Goal: Transaction & Acquisition: Purchase product/service

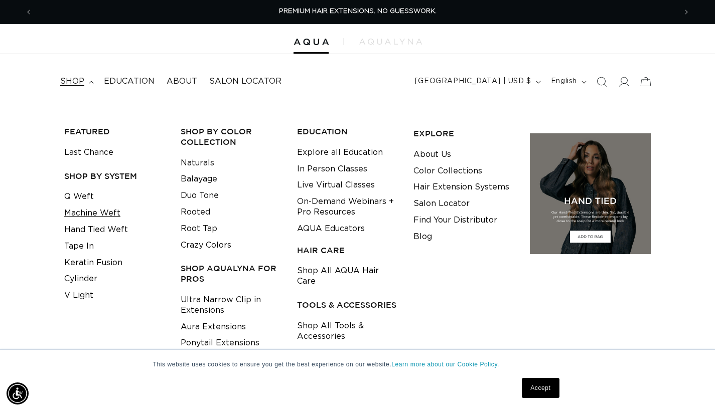
scroll to position [0, 1288]
click at [92, 215] on link "Machine Weft" at bounding box center [92, 213] width 56 height 17
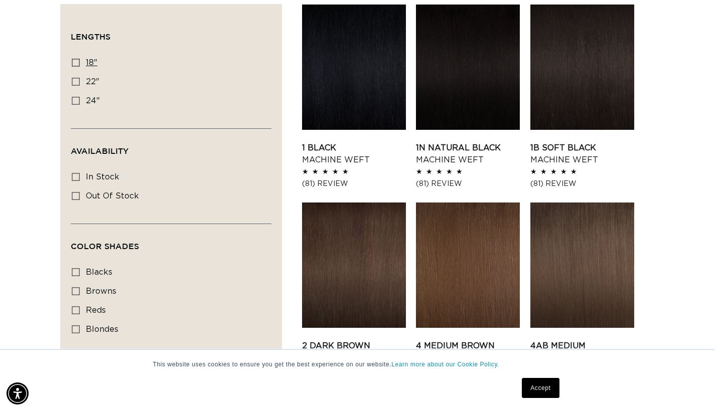
scroll to position [0, 644]
click at [77, 64] on icon at bounding box center [76, 63] width 8 height 8
click at [77, 64] on input "18" 18" (41 products)" at bounding box center [76, 63] width 8 height 8
checkbox input "true"
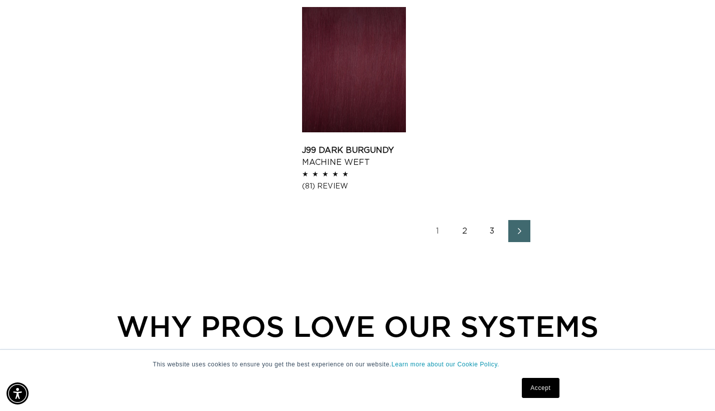
click at [465, 228] on link "2" at bounding box center [465, 231] width 22 height 22
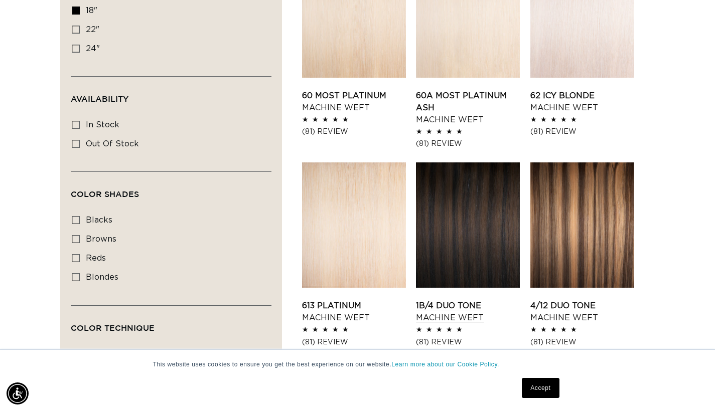
scroll to position [222, 0]
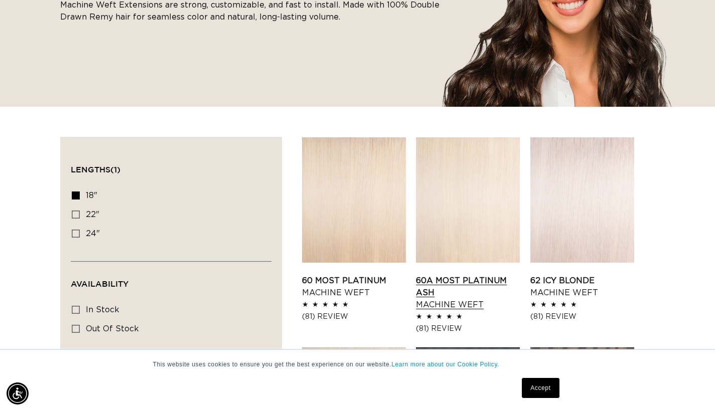
click at [479, 275] on link "60A Most Platinum Ash Machine Weft" at bounding box center [468, 293] width 104 height 36
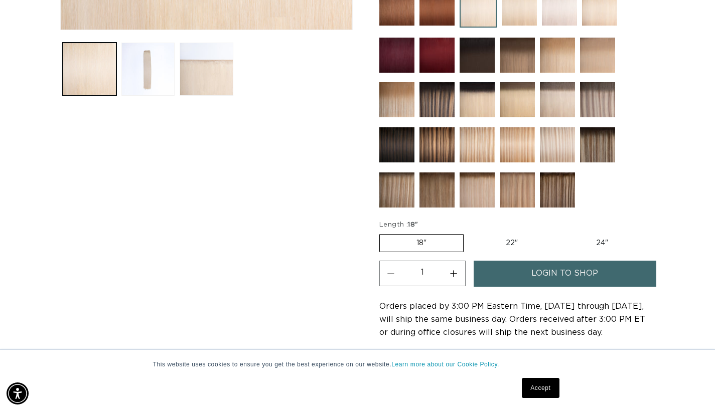
click at [537, 274] on span "login to shop" at bounding box center [564, 274] width 67 height 26
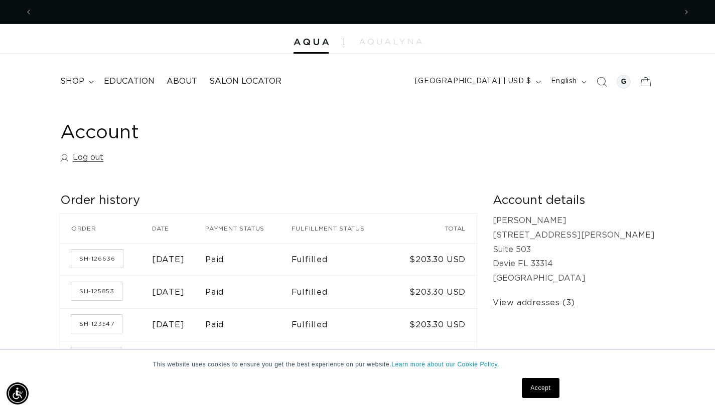
scroll to position [0, 644]
click at [526, 390] on link "Accept" at bounding box center [540, 388] width 37 height 20
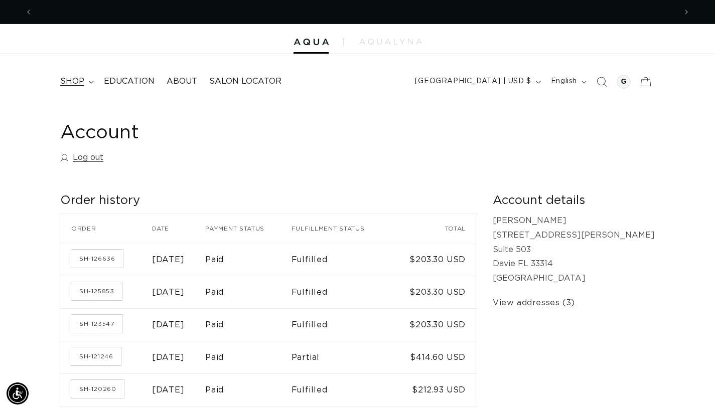
scroll to position [0, 1288]
click at [87, 80] on summary "shop" at bounding box center [76, 81] width 44 height 23
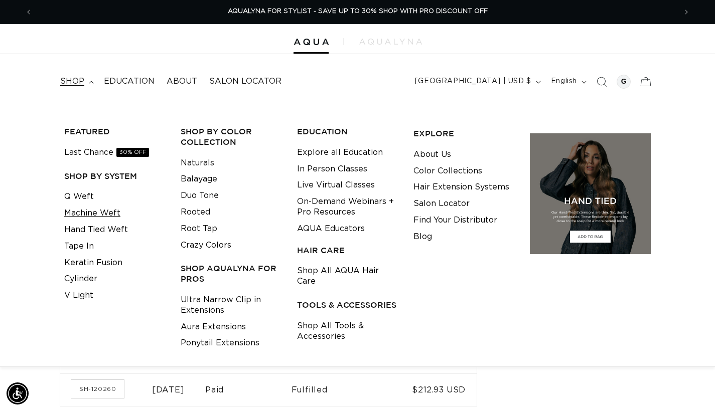
click at [101, 212] on link "Machine Weft" at bounding box center [92, 213] width 56 height 17
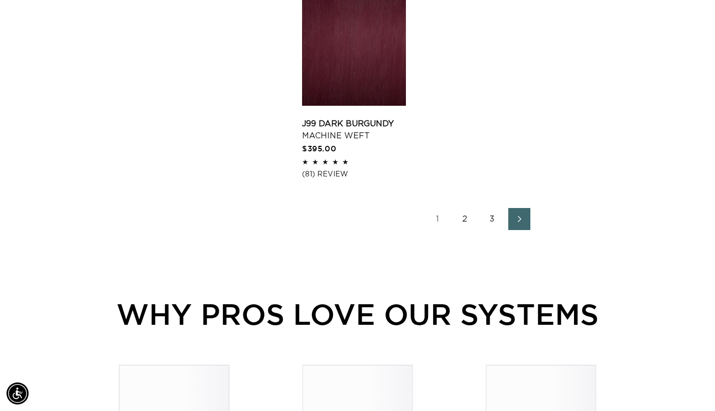
click at [465, 230] on link "2" at bounding box center [465, 219] width 22 height 22
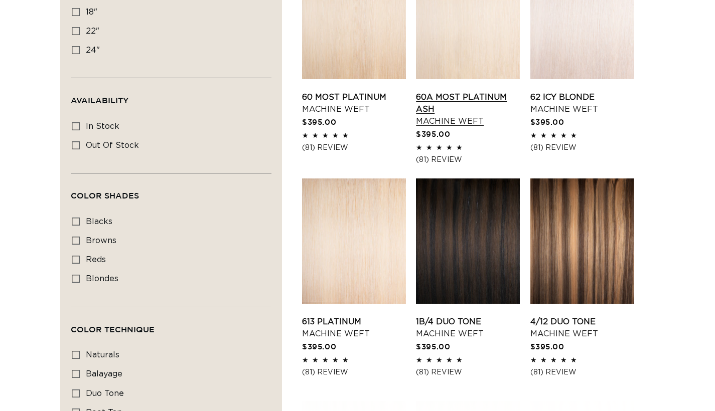
scroll to position [0, 644]
click at [470, 91] on link "60A Most Platinum Ash Machine Weft" at bounding box center [468, 109] width 104 height 36
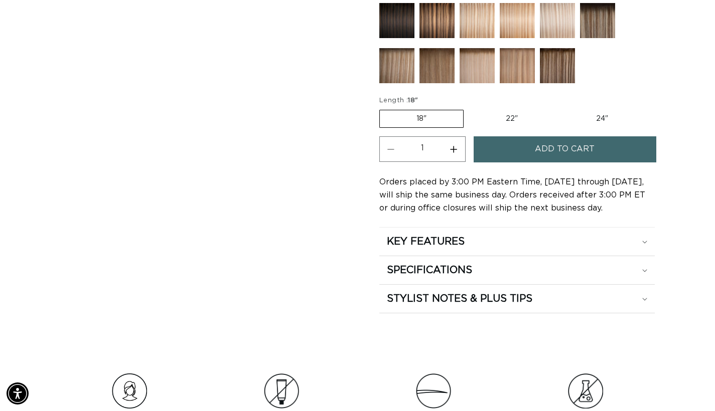
scroll to position [571, 0]
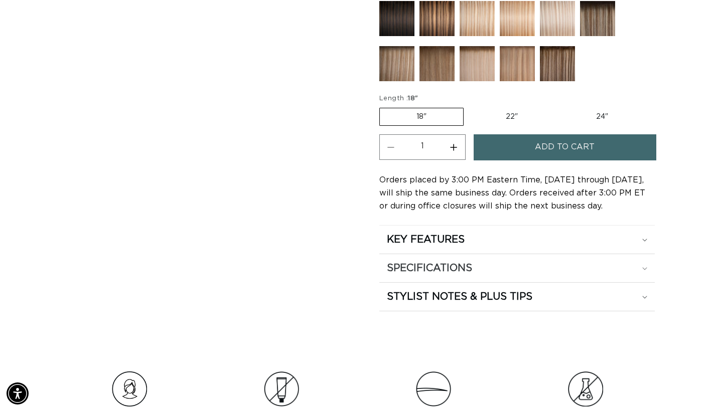
click at [513, 264] on div "SPECIFICATIONS" at bounding box center [517, 268] width 260 height 13
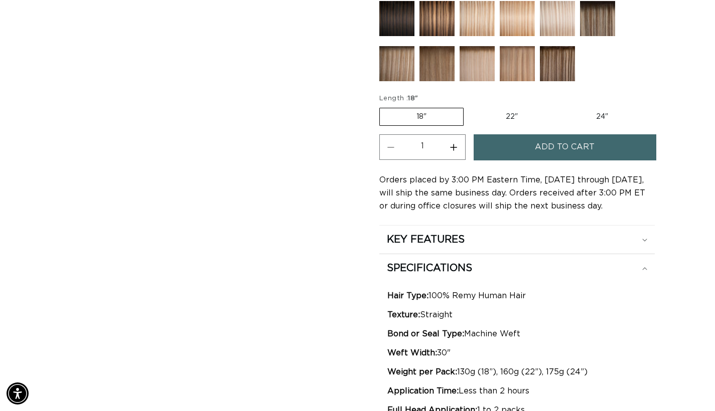
scroll to position [0, 644]
click at [506, 117] on label "22" Variant sold out or unavailable" at bounding box center [511, 116] width 85 height 17
click at [469, 106] on input "22" Variant sold out or unavailable" at bounding box center [469, 106] width 1 height 1
radio input "true"
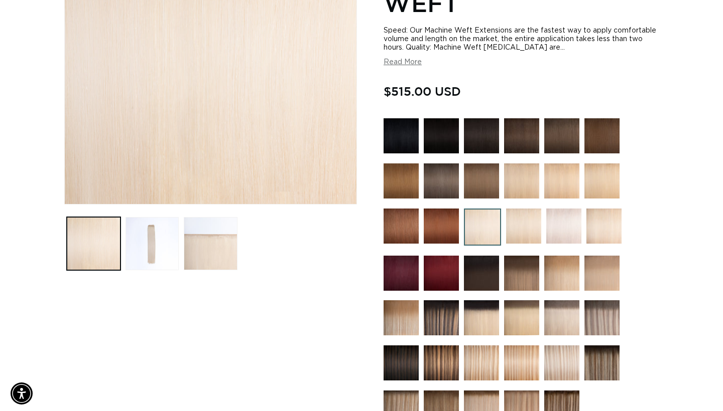
scroll to position [555, 0]
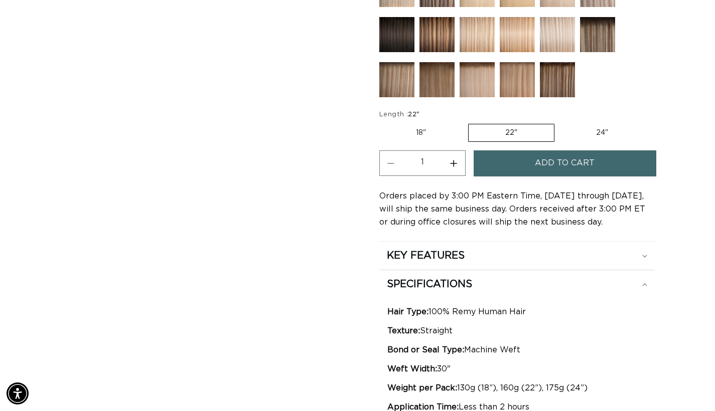
click at [528, 168] on button "Add to cart" at bounding box center [565, 164] width 183 height 26
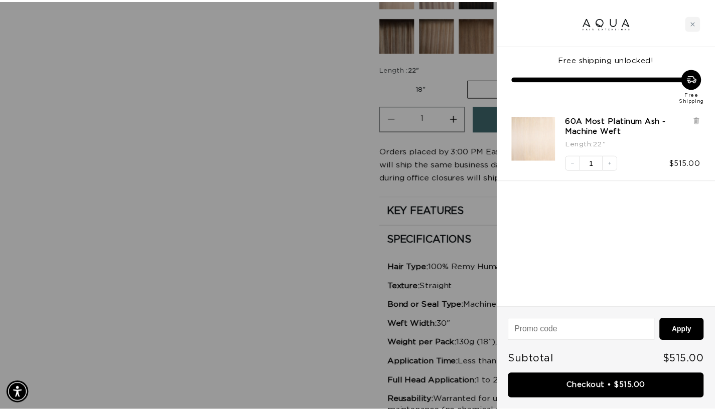
scroll to position [0, 0]
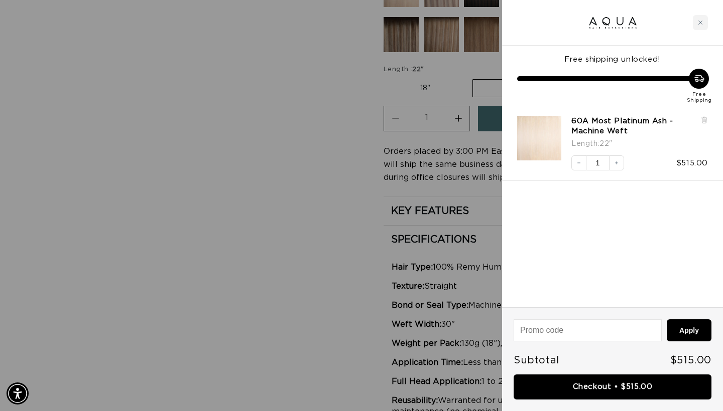
click at [288, 94] on div at bounding box center [361, 205] width 723 height 411
